Goal: Complete application form: Complete application form

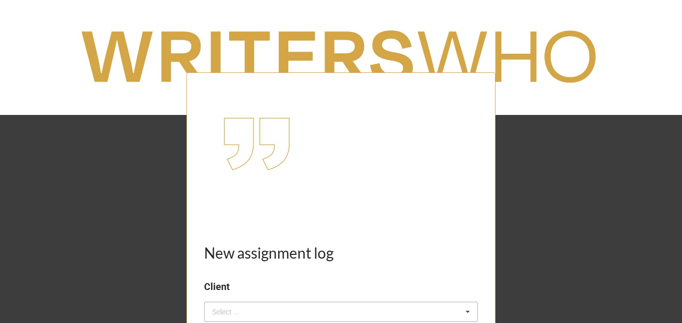
click at [252, 302] on div "Select ... No results found." at bounding box center [341, 312] width 274 height 20
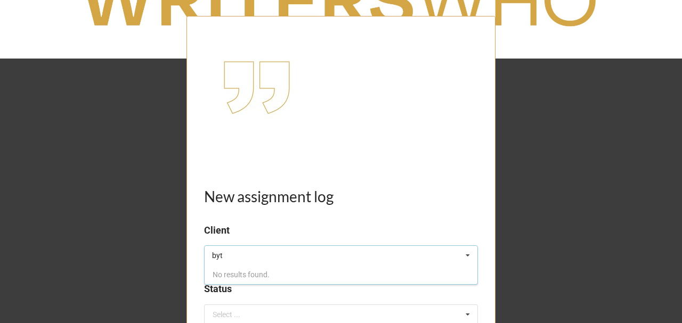
scroll to position [71, 0]
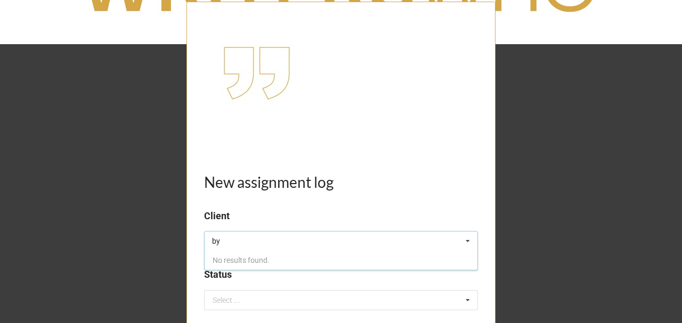
type input "b"
type input "vyte"
click at [244, 259] on span "CLIENT: Vytelle" at bounding box center [238, 261] width 50 height 9
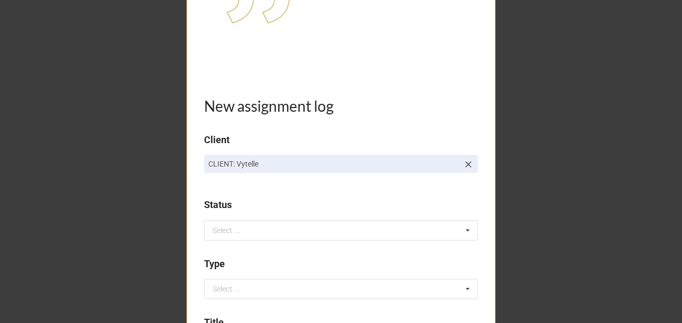
scroll to position [177, 0]
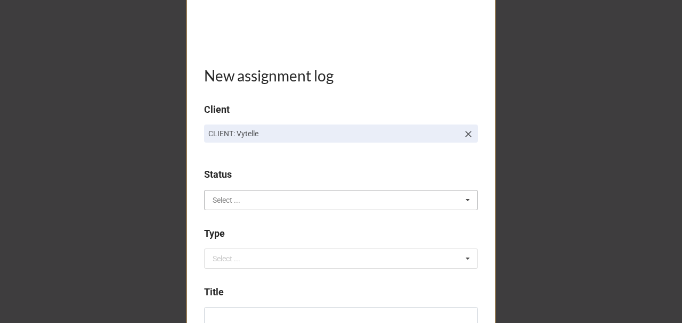
click at [250, 199] on input "text" at bounding box center [341, 200] width 273 height 19
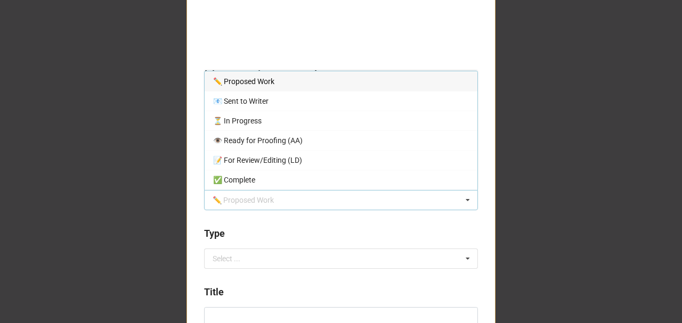
click at [248, 80] on span "✏️ Proposed Work" at bounding box center [243, 81] width 61 height 9
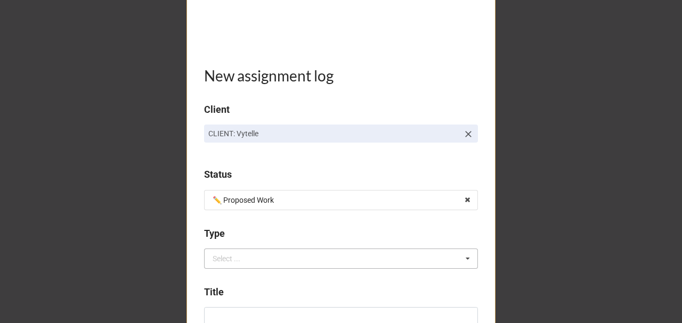
click at [223, 261] on div "Select ..." at bounding box center [227, 258] width 28 height 7
type input "artic"
click at [233, 245] on div "Article" at bounding box center [341, 240] width 273 height 20
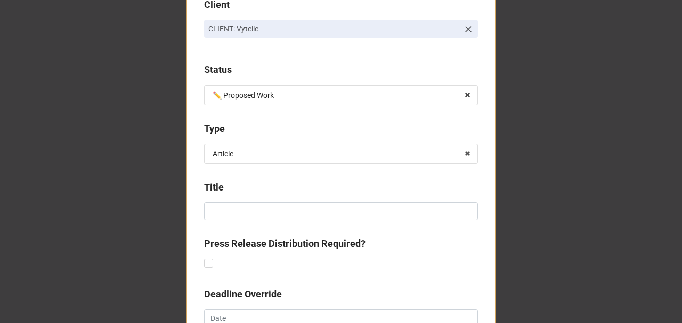
scroll to position [284, 0]
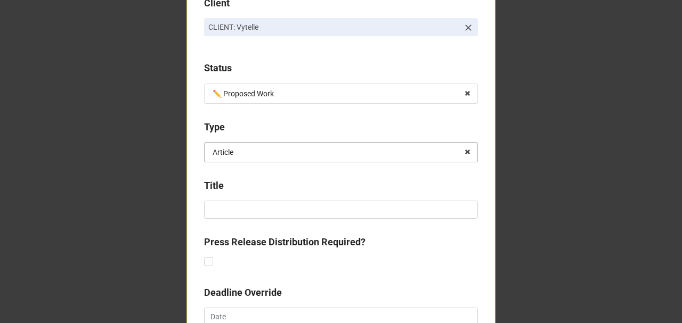
click at [264, 144] on input "text" at bounding box center [341, 152] width 273 height 19
type input "comm"
click at [238, 170] on span "Communications plan" at bounding box center [249, 172] width 72 height 9
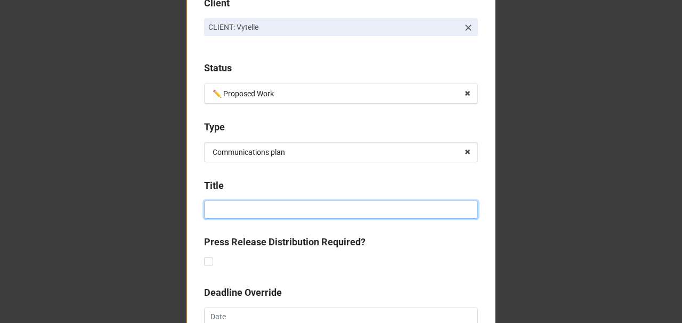
click at [219, 211] on input at bounding box center [341, 210] width 274 height 18
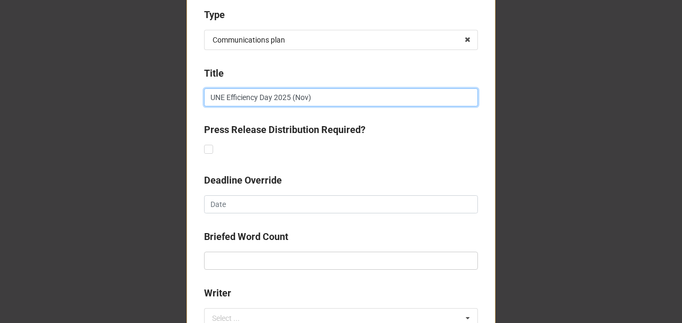
scroll to position [426, 0]
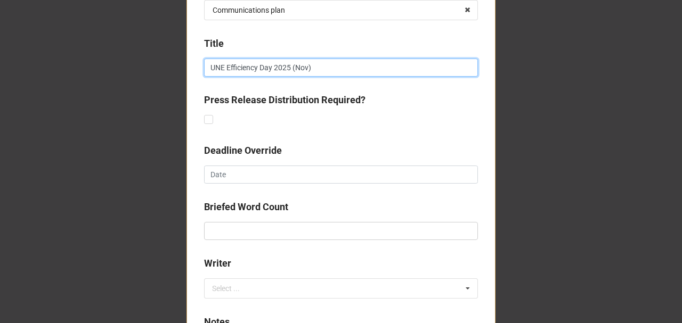
type input "UNE Efficiency Day 2025 (Nov)"
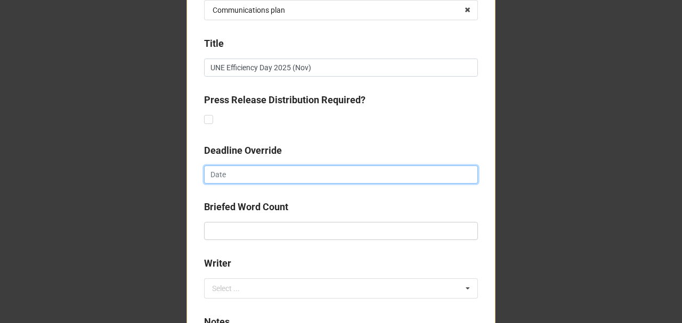
click at [261, 176] on input "text" at bounding box center [341, 175] width 274 height 18
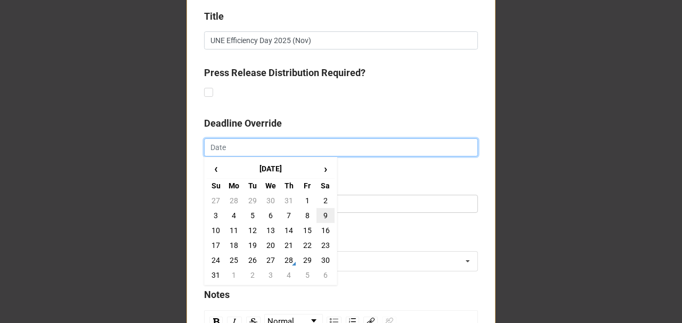
scroll to position [461, 0]
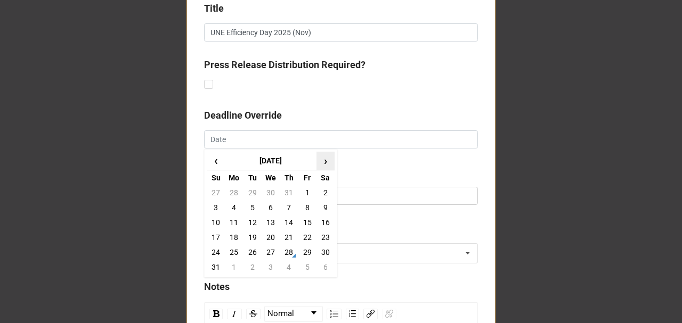
click at [320, 158] on span "›" at bounding box center [325, 161] width 17 height 18
click at [319, 160] on span "›" at bounding box center [325, 161] width 17 height 18
click at [304, 249] on td "31" at bounding box center [307, 252] width 18 height 15
type input "31/10/2025"
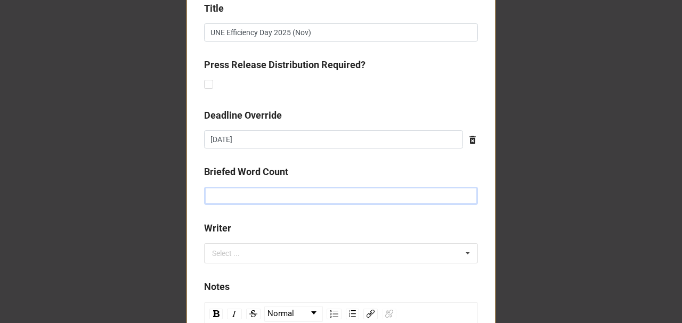
click at [230, 192] on input "text" at bounding box center [341, 196] width 274 height 18
click at [243, 248] on div "Select ..." at bounding box center [232, 254] width 46 height 12
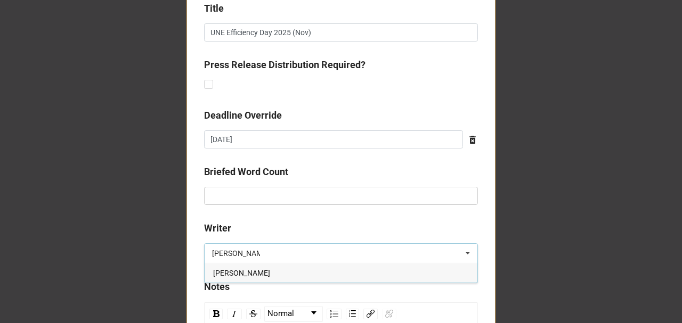
type input "lyndsey"
click at [251, 272] on span "Lyndsey Douglas" at bounding box center [241, 273] width 57 height 9
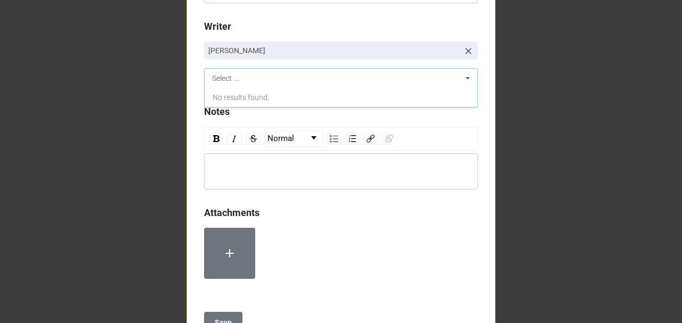
scroll to position [707, 0]
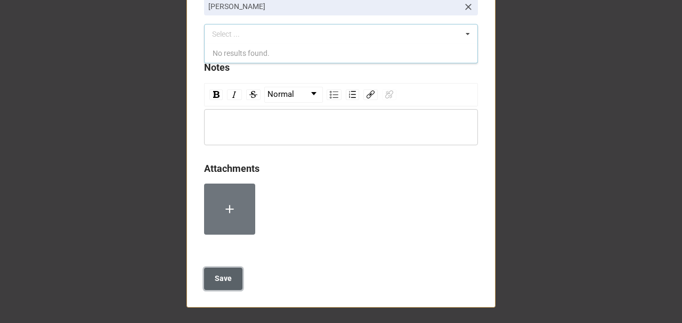
click at [210, 279] on button "Save" at bounding box center [223, 279] width 38 height 22
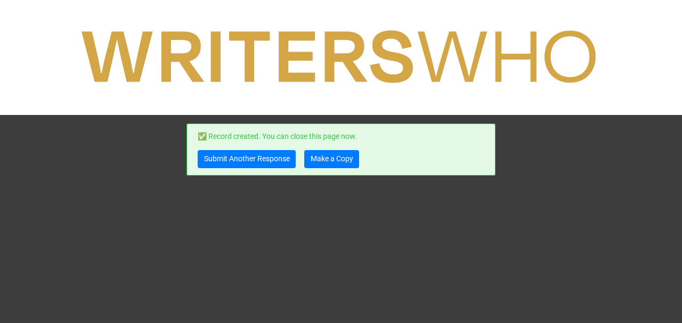
scroll to position [0, 0]
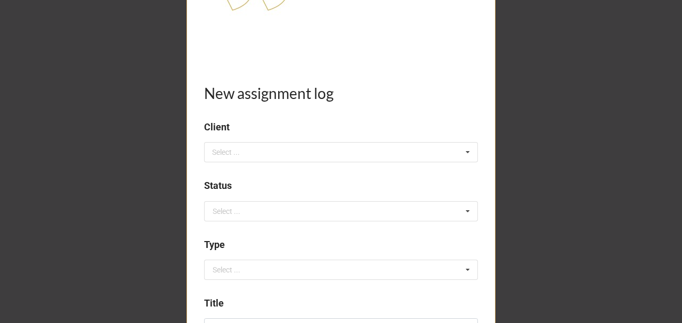
scroll to position [177, 0]
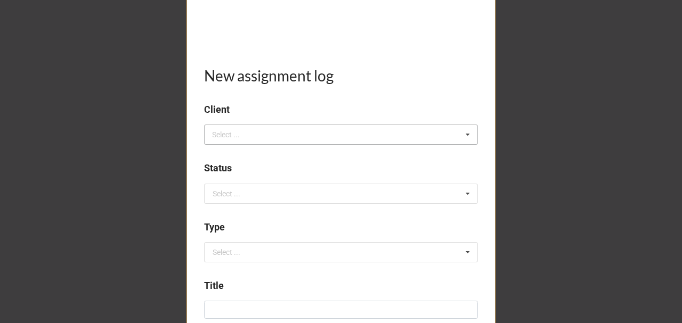
click at [233, 138] on div "Select ..." at bounding box center [232, 135] width 46 height 12
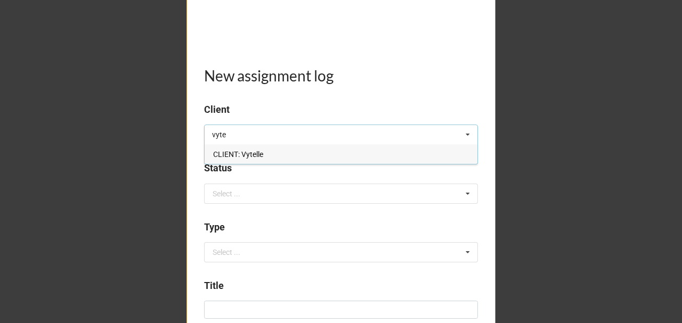
type input "vyte"
click at [247, 153] on span "CLIENT: Vytelle" at bounding box center [238, 154] width 50 height 9
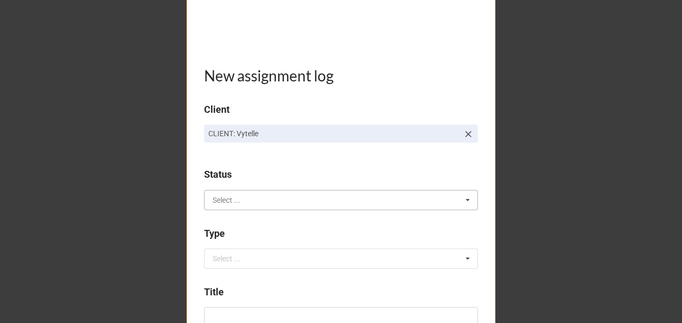
click at [240, 199] on input "text" at bounding box center [341, 200] width 273 height 19
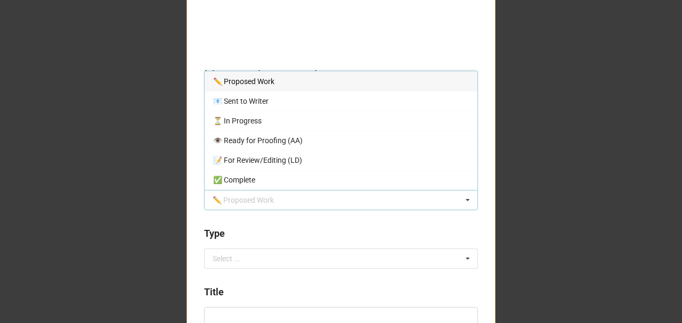
click at [271, 81] on span "✏️ Proposed Work" at bounding box center [243, 81] width 61 height 9
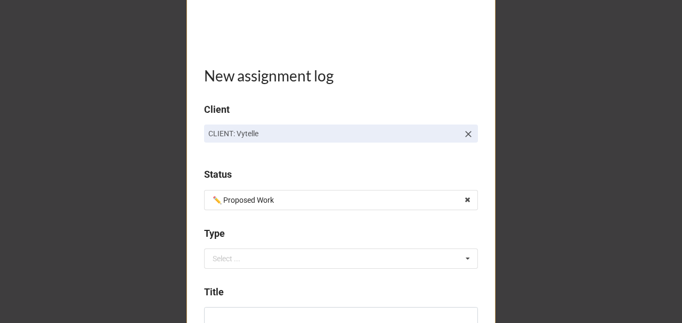
scroll to position [284, 0]
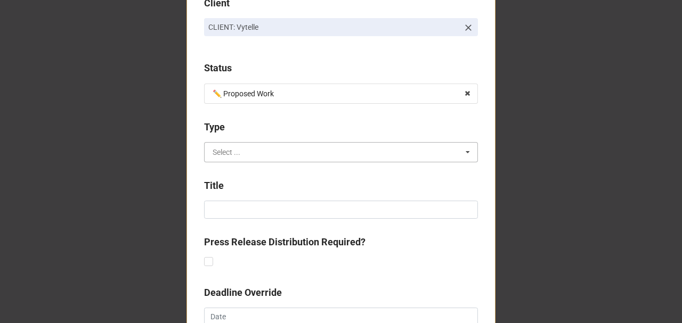
click at [241, 155] on input "text" at bounding box center [341, 152] width 273 height 19
type input "to"
click at [250, 166] on div "To Do" at bounding box center [341, 172] width 273 height 20
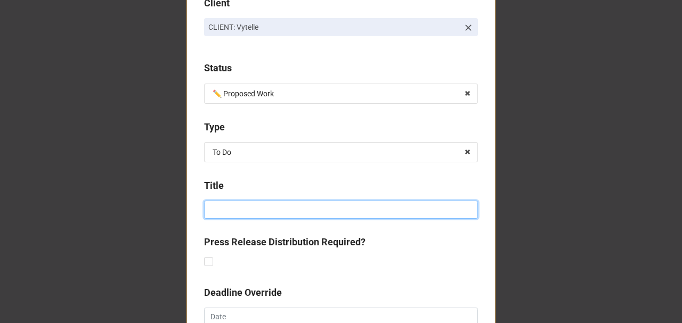
click at [227, 208] on input at bounding box center [341, 210] width 274 height 18
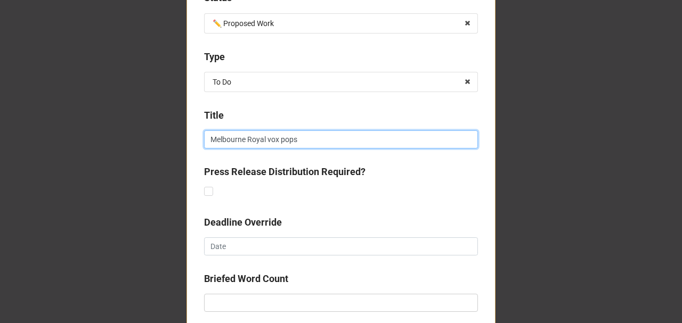
scroll to position [426, 0]
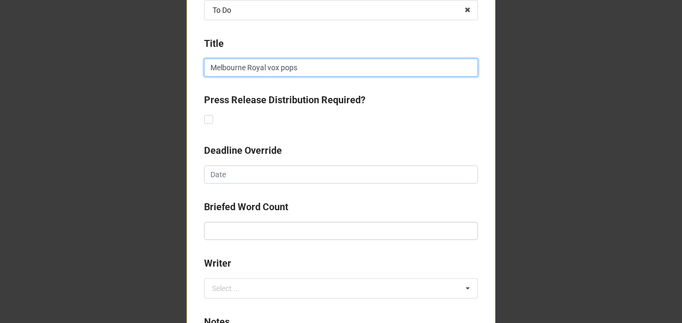
type input "Melbourne Royal vox pops"
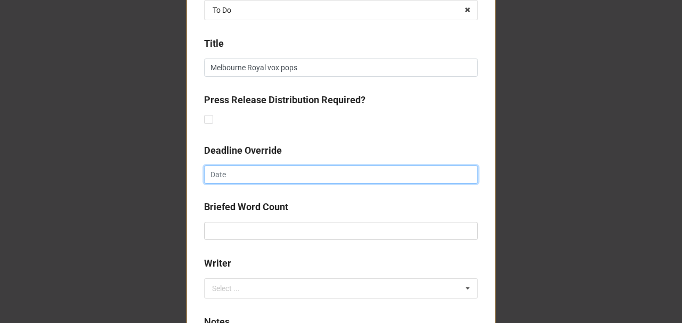
click at [240, 169] on input "text" at bounding box center [341, 175] width 274 height 18
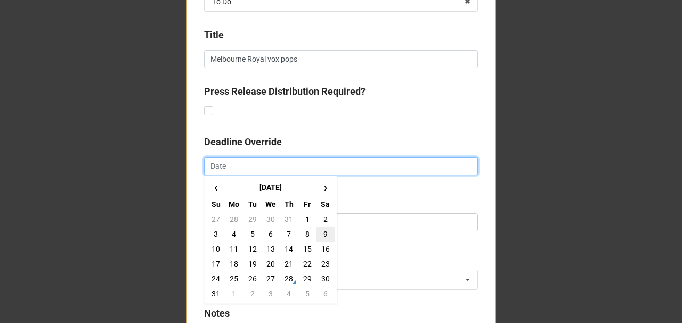
scroll to position [497, 0]
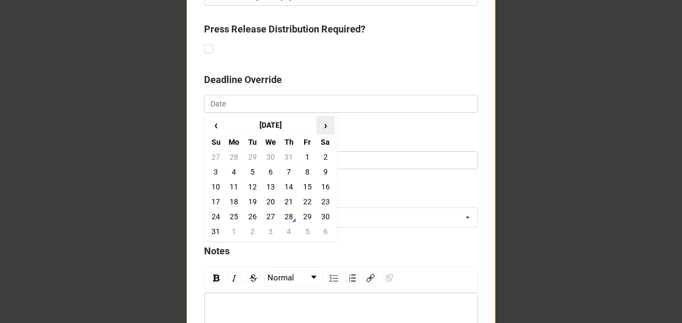
click at [322, 125] on span "›" at bounding box center [325, 126] width 17 height 18
click at [321, 185] on td "20" at bounding box center [325, 187] width 18 height 15
type input "[DATE]"
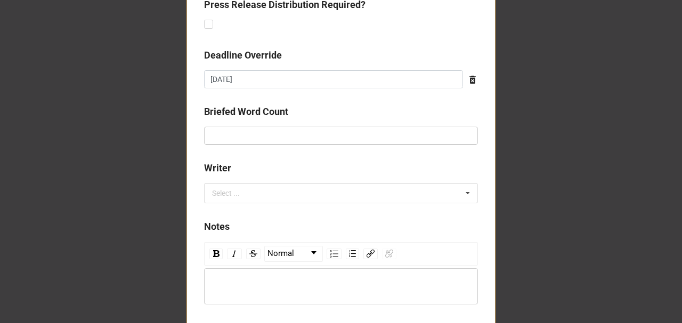
scroll to position [533, 0]
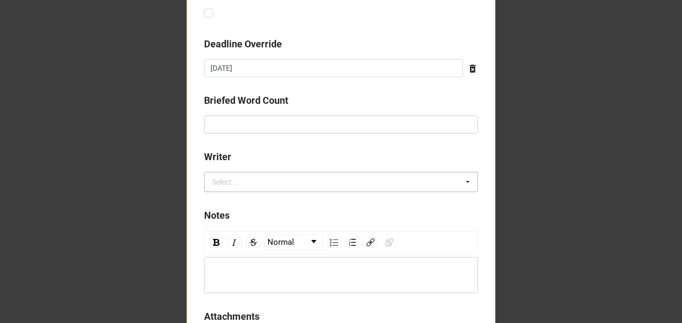
click at [234, 178] on div "Select ..." at bounding box center [232, 182] width 46 height 12
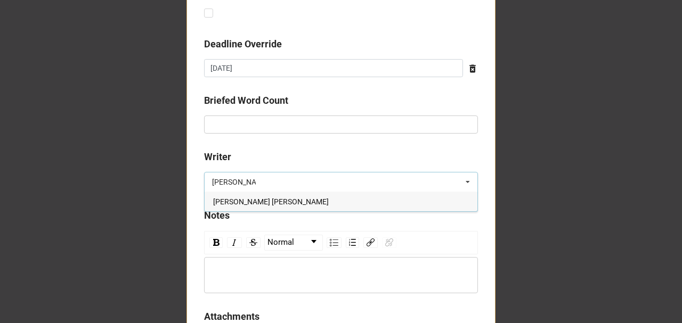
type input "[PERSON_NAME]"
click at [251, 201] on div "[PERSON_NAME] [PERSON_NAME]" at bounding box center [341, 202] width 273 height 20
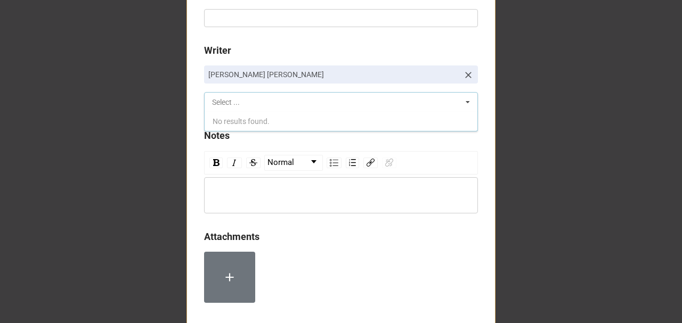
scroll to position [707, 0]
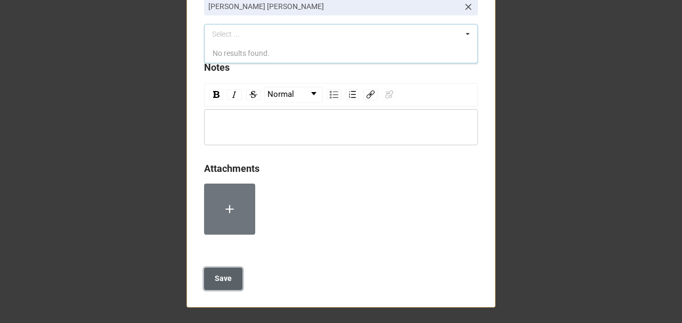
click at [216, 274] on b "Save" at bounding box center [223, 278] width 17 height 11
